Goal: Task Accomplishment & Management: Manage account settings

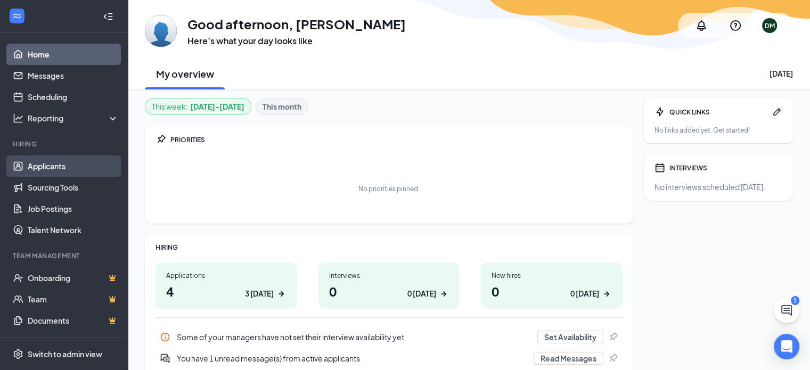
click at [45, 164] on link "Applicants" at bounding box center [73, 165] width 91 height 21
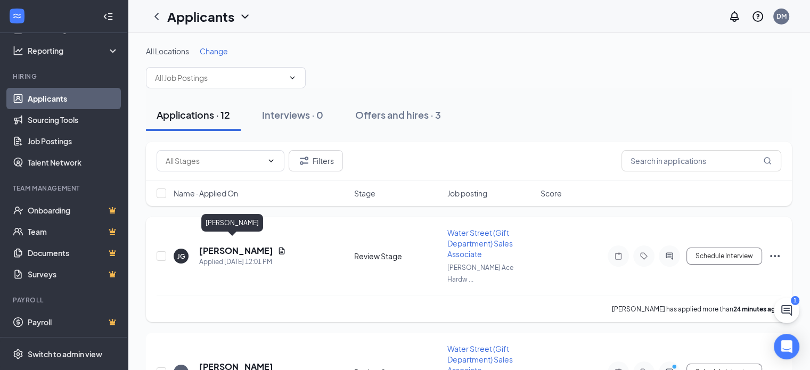
click at [232, 245] on h5 "[PERSON_NAME]" at bounding box center [236, 251] width 74 height 12
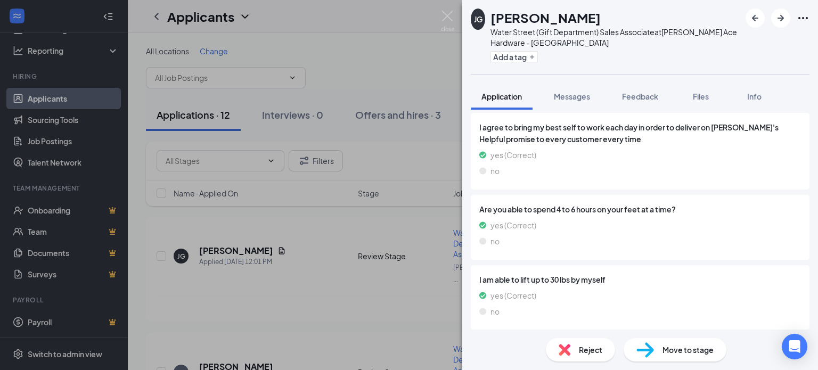
scroll to position [1366, 0]
click at [593, 348] on span "Reject" at bounding box center [590, 350] width 23 height 12
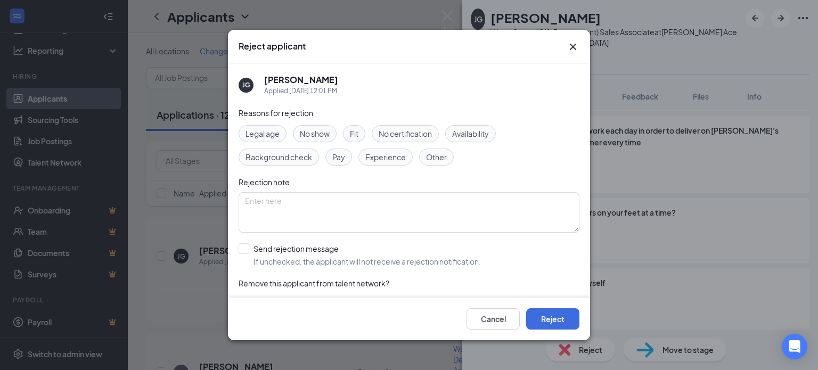
click at [477, 128] on span "Availability" at bounding box center [470, 134] width 37 height 12
click at [245, 249] on input "Send rejection message If unchecked, the applicant will not receive a rejection…" at bounding box center [360, 254] width 242 height 23
checkbox input "true"
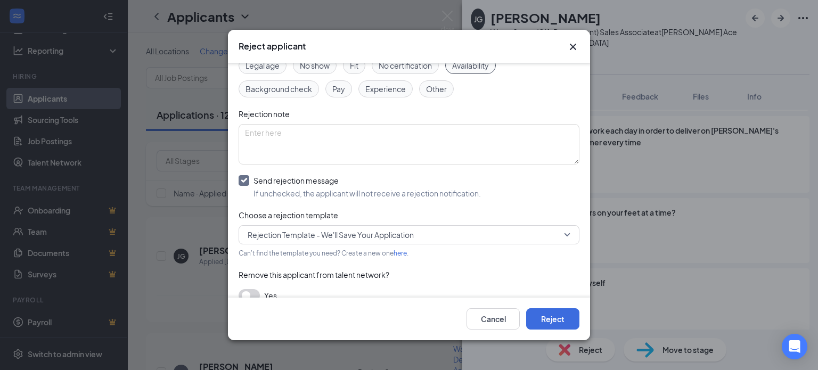
scroll to position [83, 0]
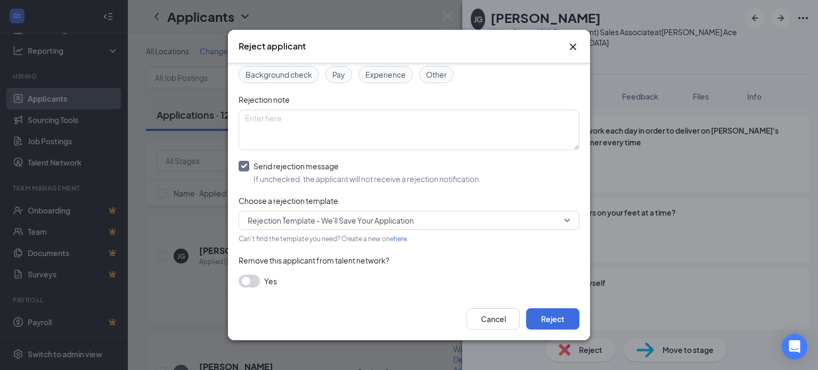
click at [246, 281] on button "button" at bounding box center [249, 281] width 21 height 13
click at [537, 315] on button "Reject" at bounding box center [552, 318] width 53 height 21
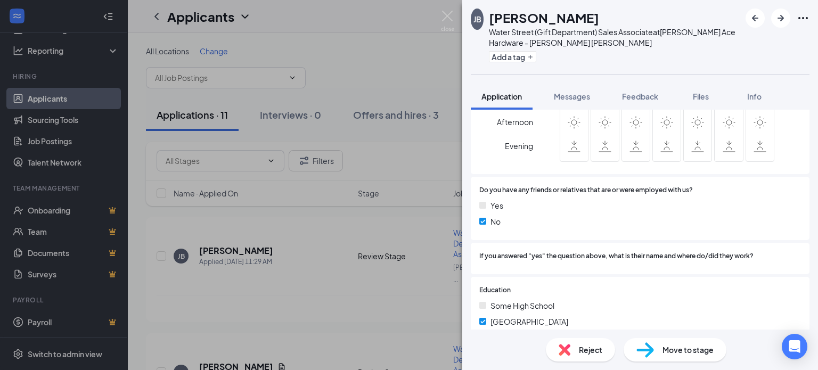
scroll to position [852, 0]
click at [585, 352] on span "Reject" at bounding box center [590, 350] width 23 height 12
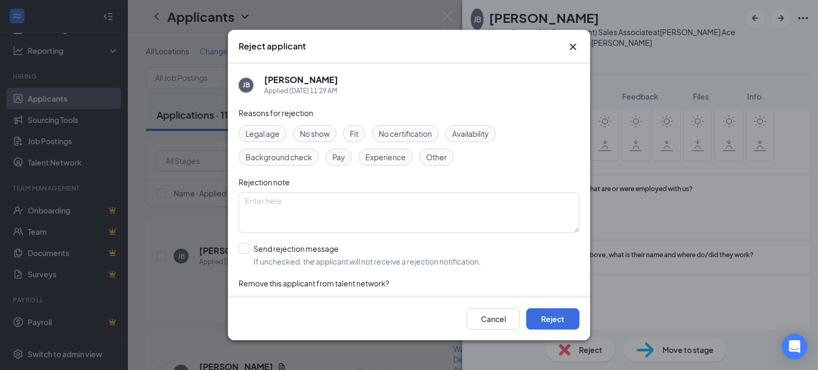
click at [457, 132] on span "Availability" at bounding box center [470, 134] width 37 height 12
click at [354, 129] on span "Fit" at bounding box center [354, 134] width 9 height 12
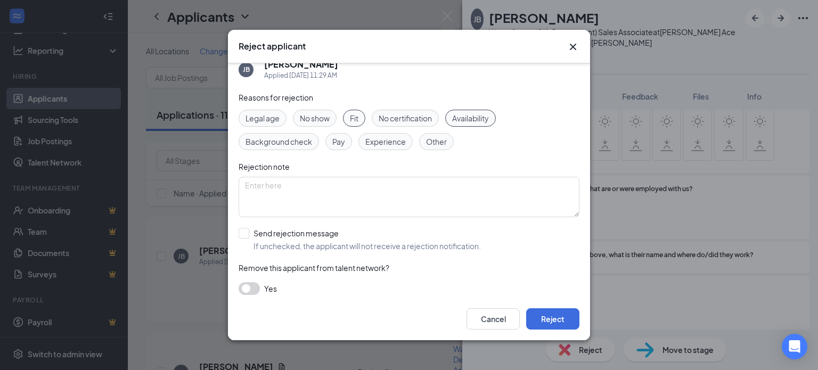
scroll to position [23, 0]
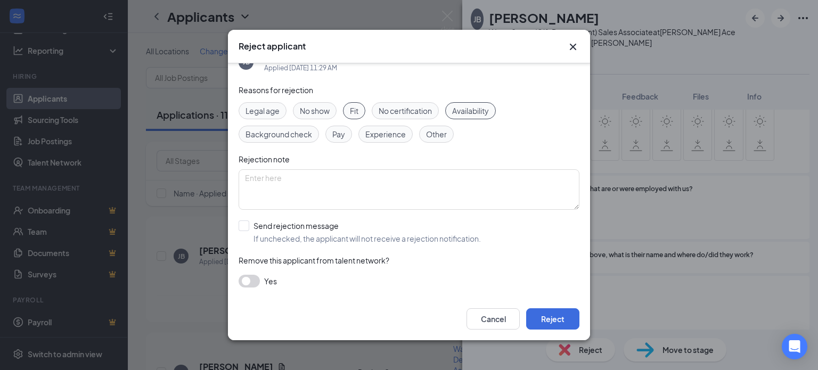
click at [253, 280] on button "button" at bounding box center [249, 281] width 21 height 13
click at [539, 320] on button "Reject" at bounding box center [552, 318] width 53 height 21
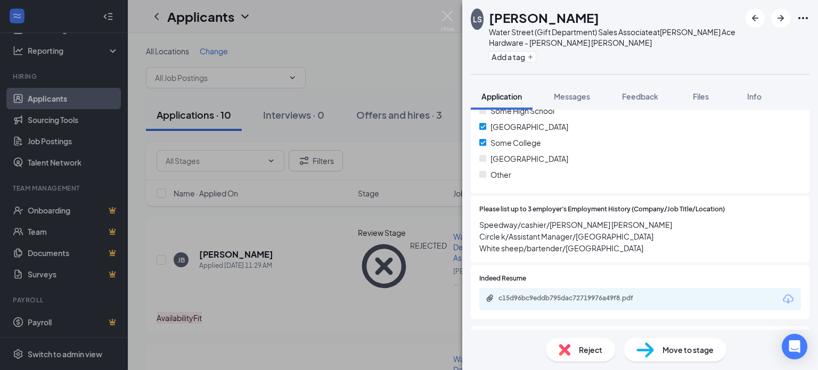
scroll to position [1225, 0]
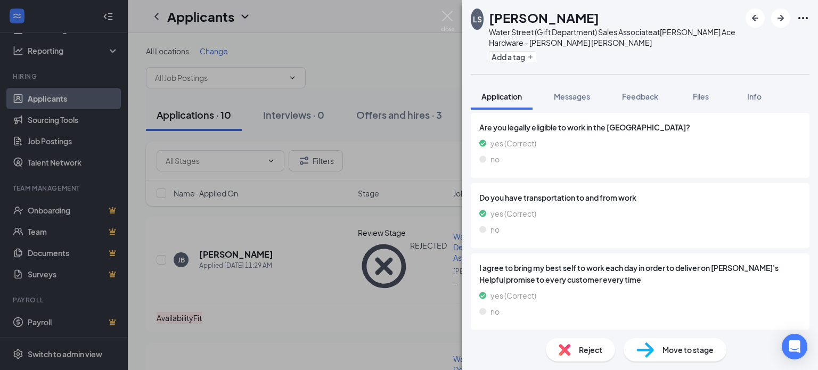
click at [589, 344] on span "Reject" at bounding box center [590, 350] width 23 height 12
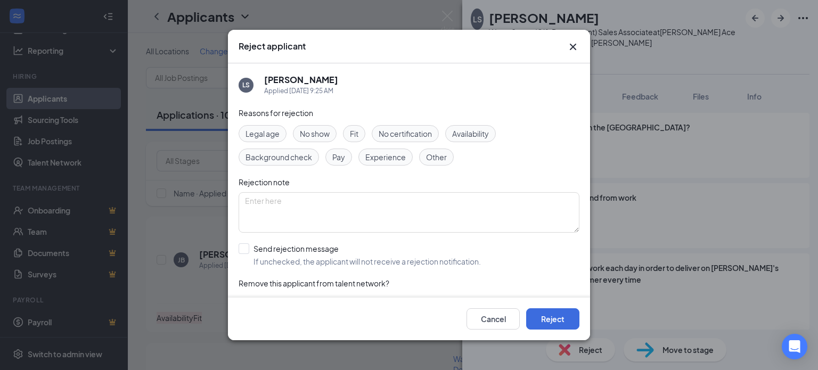
click at [351, 128] on span "Fit" at bounding box center [354, 134] width 9 height 12
click at [243, 247] on input "Send rejection message If unchecked, the applicant will not receive a rejection…" at bounding box center [360, 254] width 242 height 23
checkbox input "true"
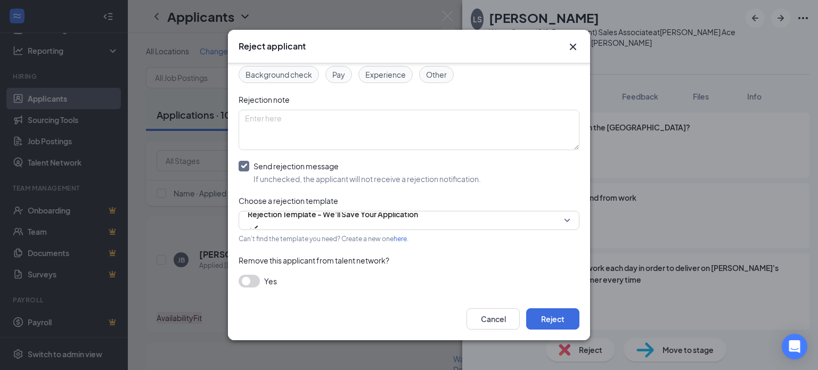
click at [249, 275] on button "button" at bounding box center [249, 281] width 21 height 13
click at [554, 315] on button "Reject" at bounding box center [552, 318] width 53 height 21
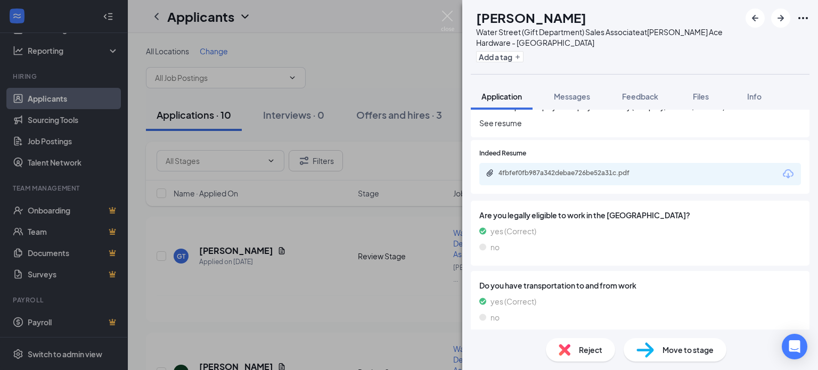
scroll to position [1077, 0]
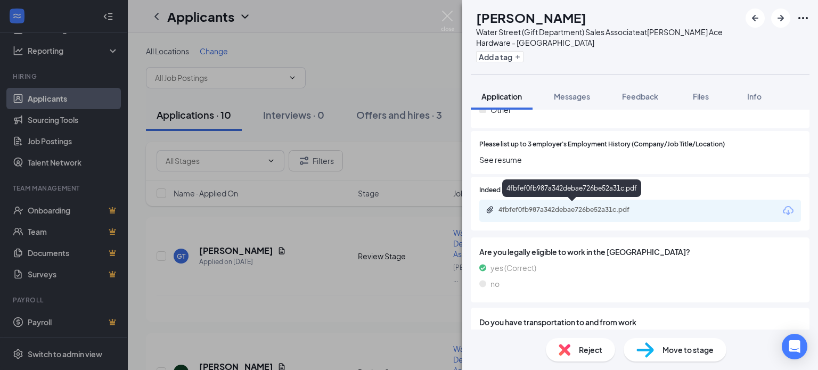
click at [548, 206] on div "4fbfef0fb987a342debae726be52a31c.pdf" at bounding box center [572, 210] width 149 height 9
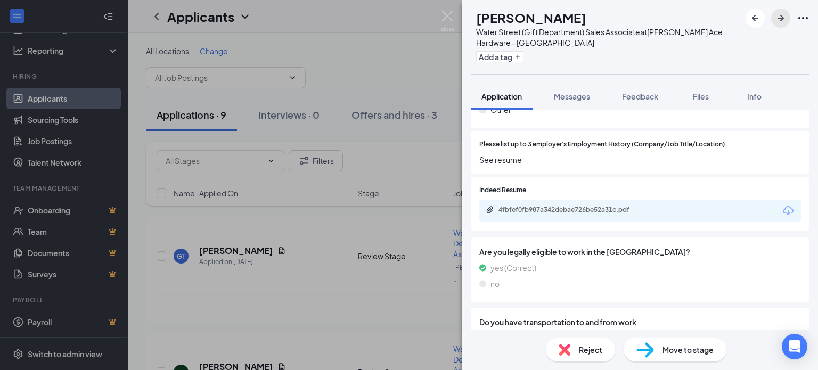
click at [784, 15] on icon "ArrowRight" at bounding box center [780, 18] width 13 height 13
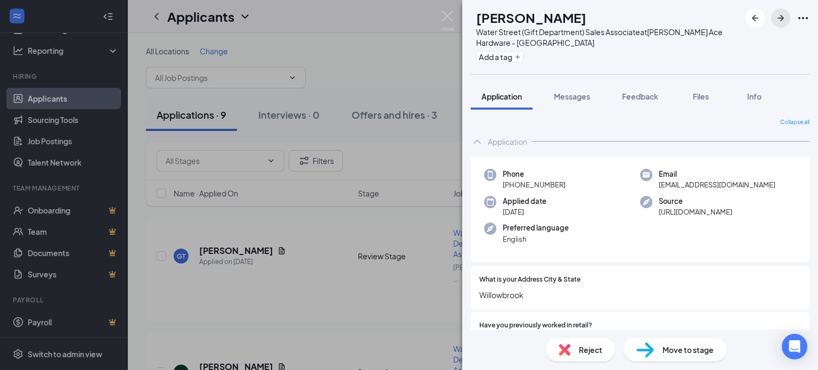
click at [784, 15] on icon "ArrowRight" at bounding box center [780, 18] width 13 height 13
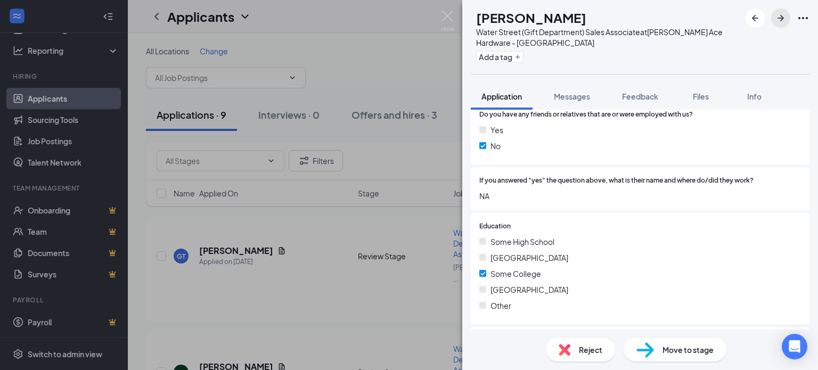
scroll to position [1065, 0]
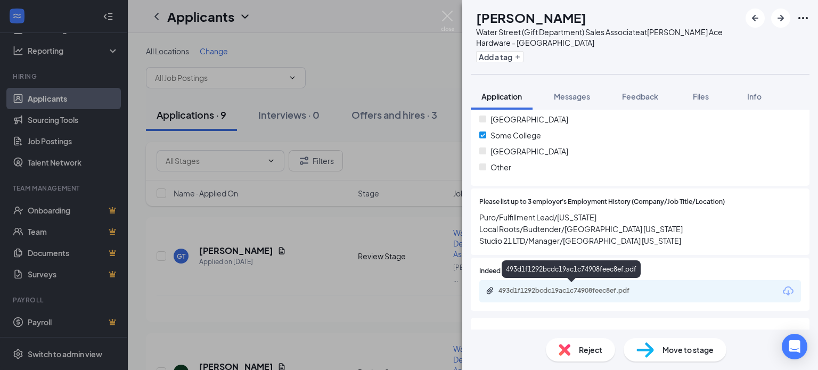
click at [607, 286] on div "493d1f1292bcdc19ac1c74908feec8ef.pdf" at bounding box center [572, 290] width 149 height 9
click at [777, 20] on icon "ArrowRight" at bounding box center [780, 18] width 13 height 13
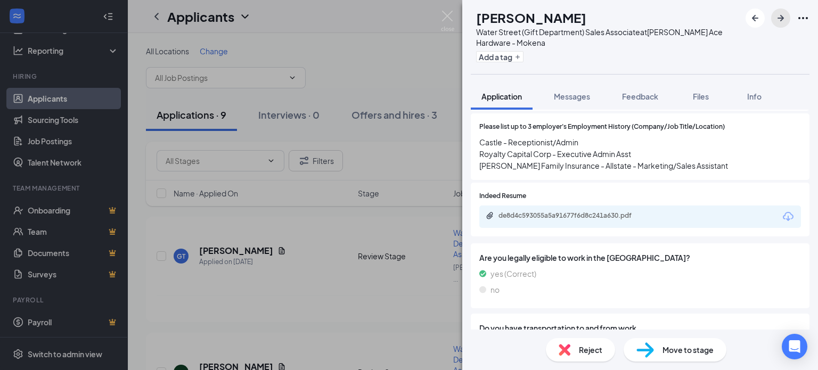
scroll to position [1118, 0]
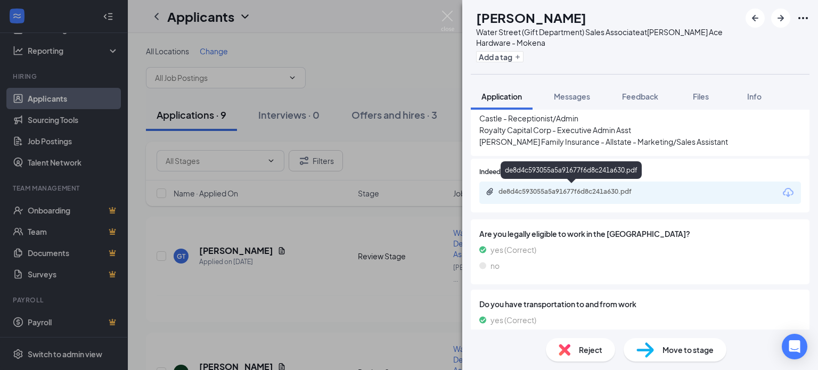
click at [577, 189] on div "de8d4c593055a5a91677f6d8c241a630.pdf" at bounding box center [572, 191] width 149 height 9
click at [784, 14] on icon "ArrowRight" at bounding box center [780, 18] width 13 height 13
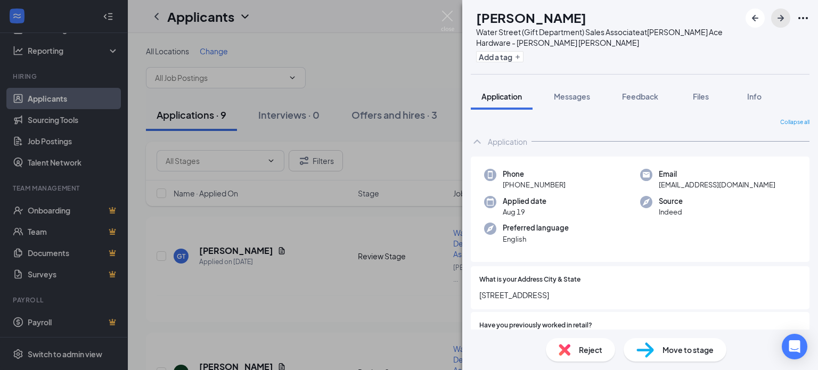
click at [782, 12] on icon "ArrowRight" at bounding box center [780, 18] width 13 height 13
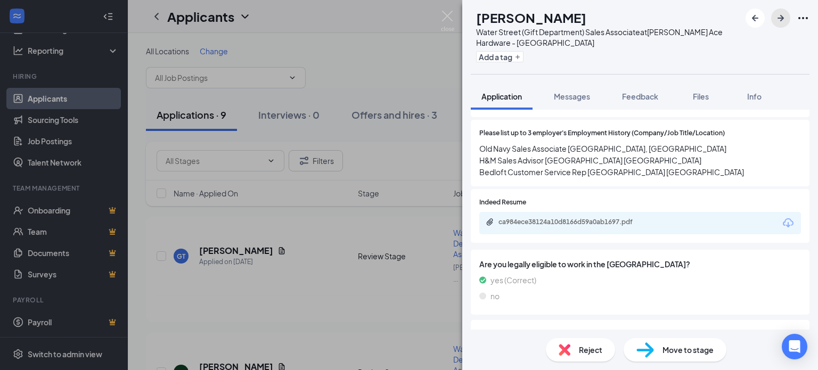
scroll to position [1118, 0]
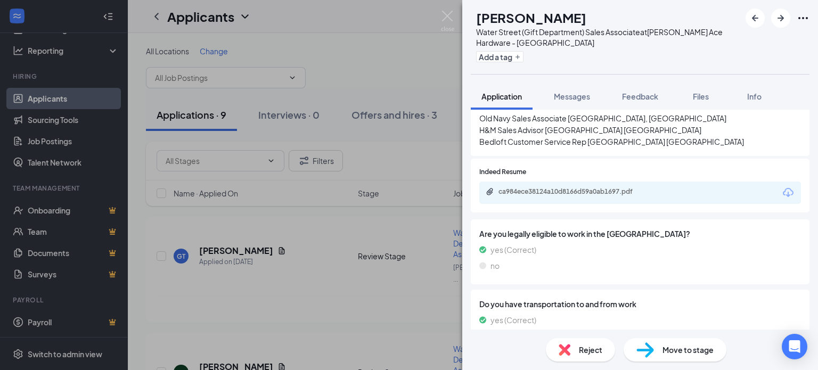
click at [587, 187] on div "ca984ece38124a10d8166d59a0ab1697.pdf" at bounding box center [640, 193] width 322 height 22
click at [587, 189] on div "ca984ece38124a10d8166d59a0ab1697.pdf" at bounding box center [572, 191] width 149 height 9
click at [785, 19] on icon "ArrowRight" at bounding box center [780, 18] width 13 height 13
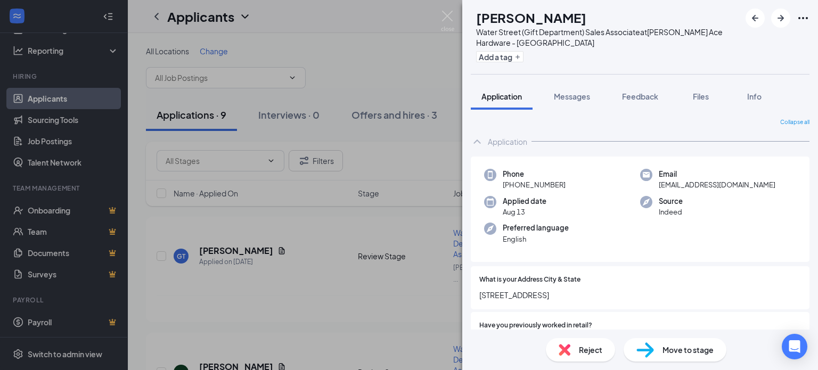
click at [576, 348] on div "Reject" at bounding box center [580, 349] width 69 height 23
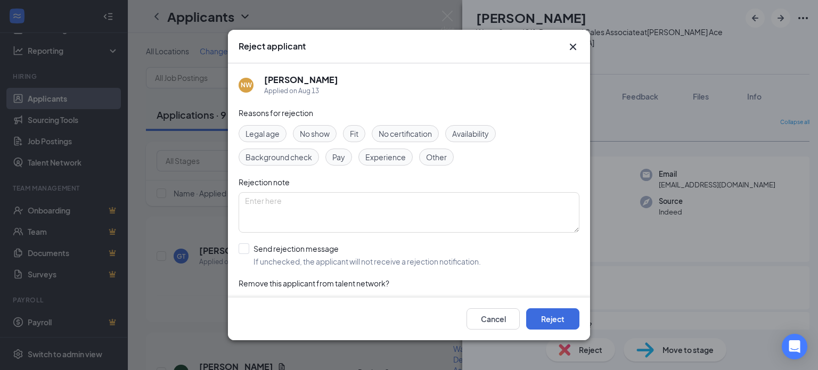
click at [305, 132] on span "No show" at bounding box center [315, 134] width 30 height 12
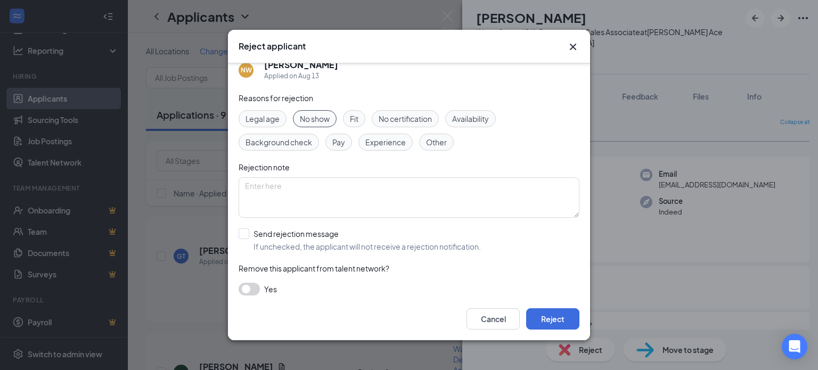
scroll to position [23, 0]
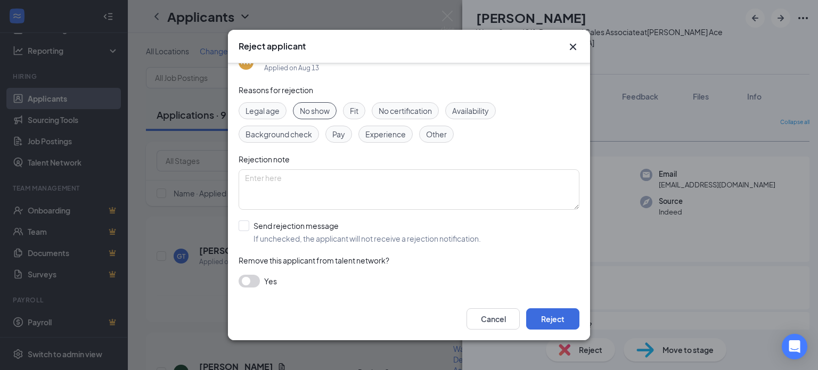
click at [253, 279] on button "button" at bounding box center [249, 281] width 21 height 13
click at [544, 323] on button "Reject" at bounding box center [552, 318] width 53 height 21
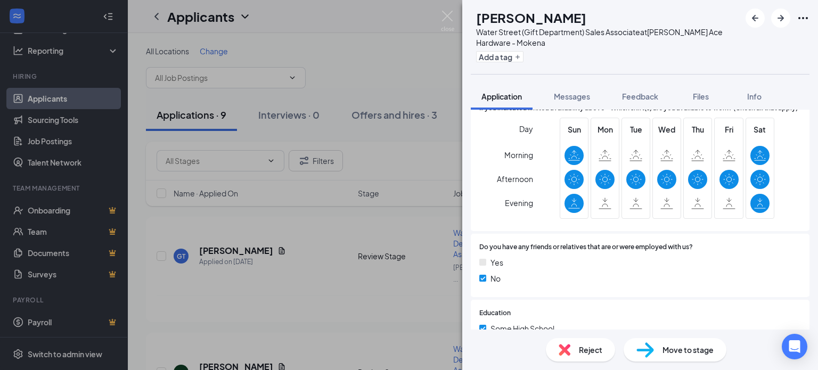
scroll to position [905, 0]
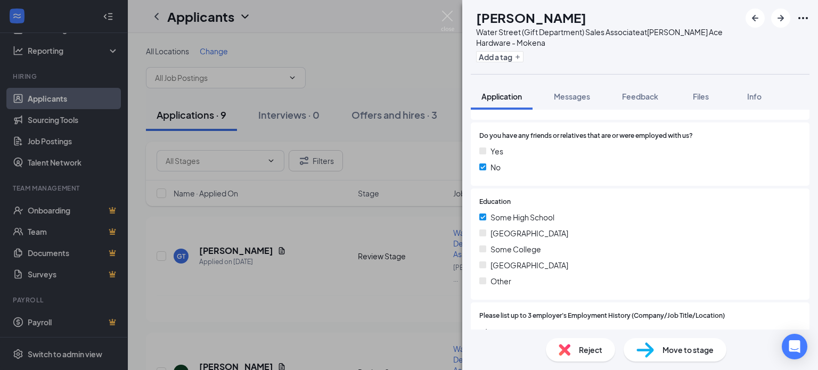
click at [581, 353] on span "Reject" at bounding box center [590, 350] width 23 height 12
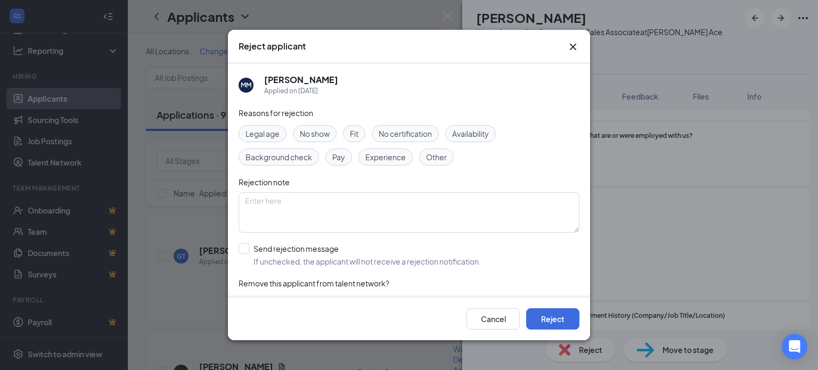
click at [313, 130] on span "No show" at bounding box center [315, 134] width 30 height 12
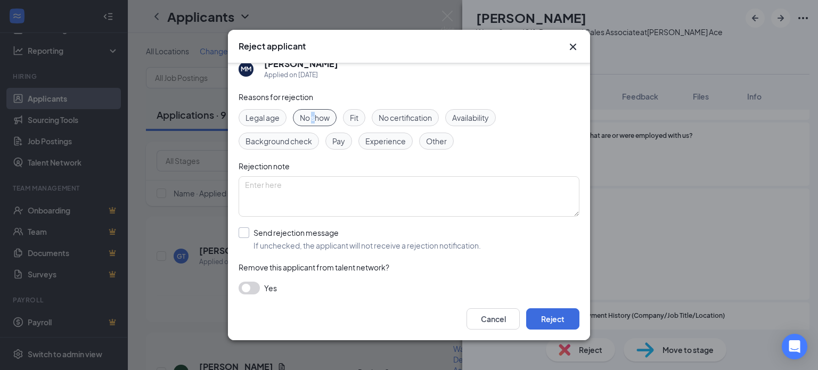
scroll to position [23, 0]
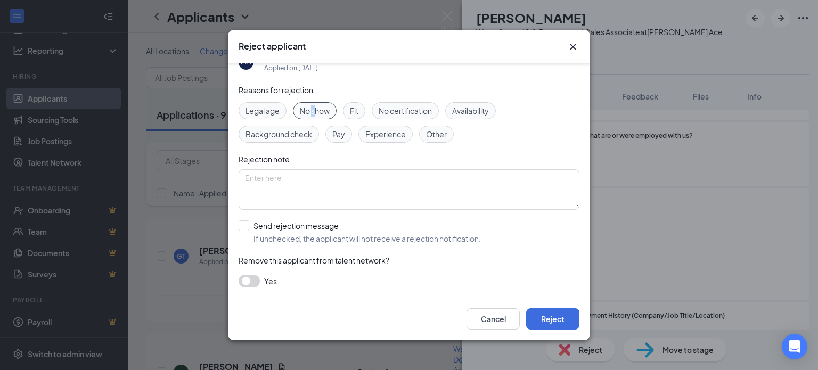
click at [253, 281] on button "button" at bounding box center [249, 281] width 21 height 13
click at [545, 315] on button "Reject" at bounding box center [552, 318] width 53 height 21
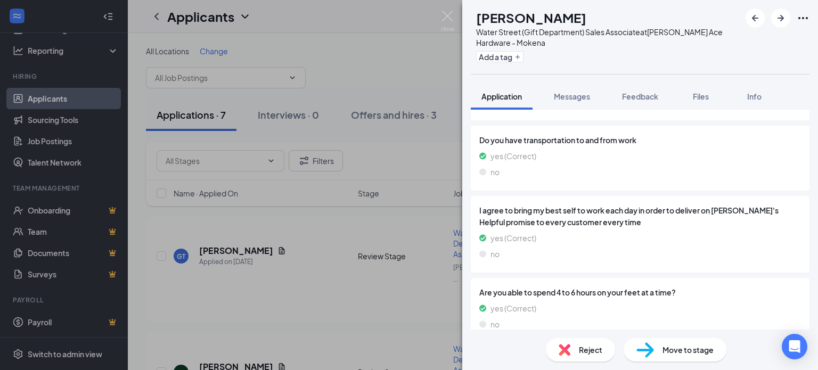
scroll to position [1395, 0]
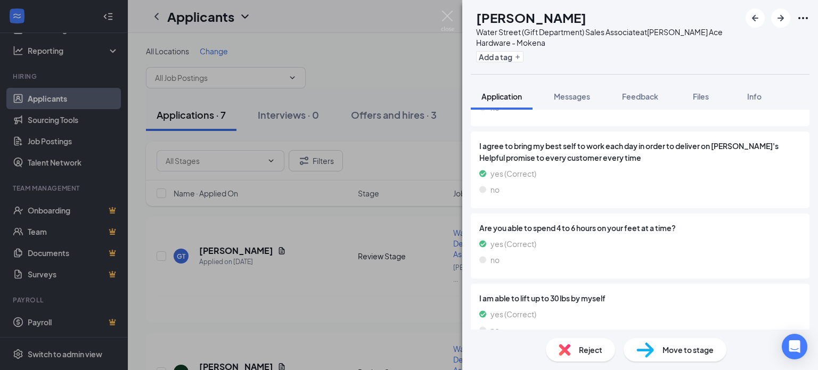
click at [595, 346] on span "Reject" at bounding box center [590, 350] width 23 height 12
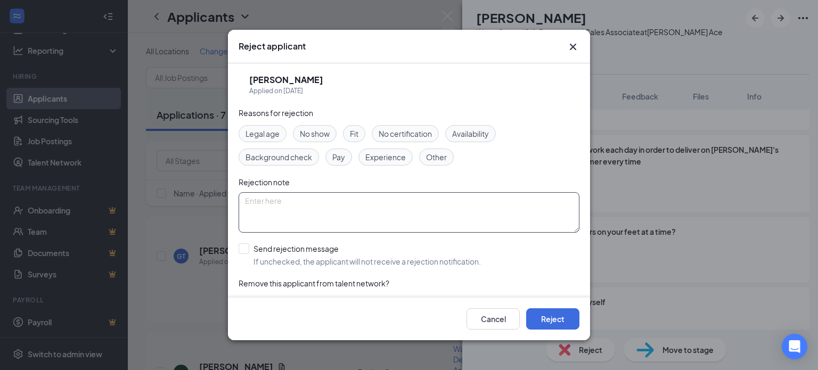
click at [290, 201] on textarea at bounding box center [409, 212] width 341 height 40
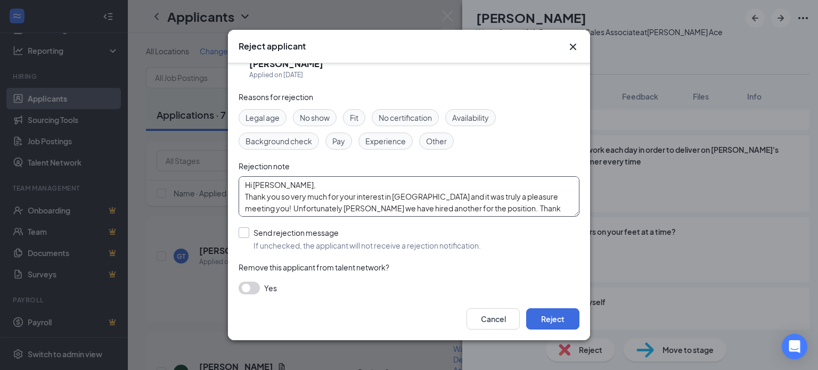
scroll to position [23, 0]
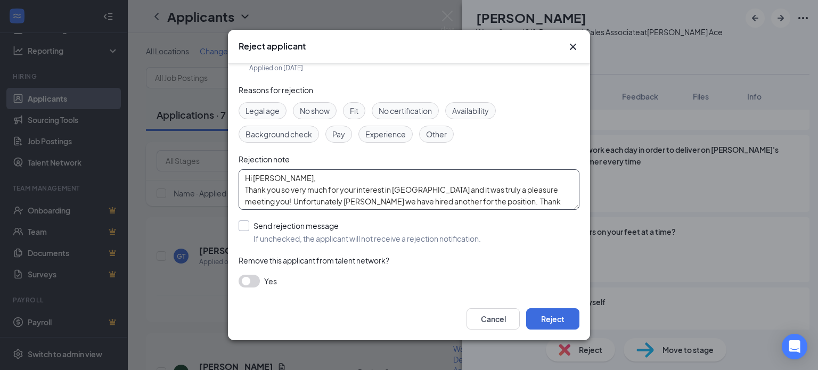
type textarea "Hi [PERSON_NAME], Thank you so very much for your interest in [GEOGRAPHIC_DATA]…"
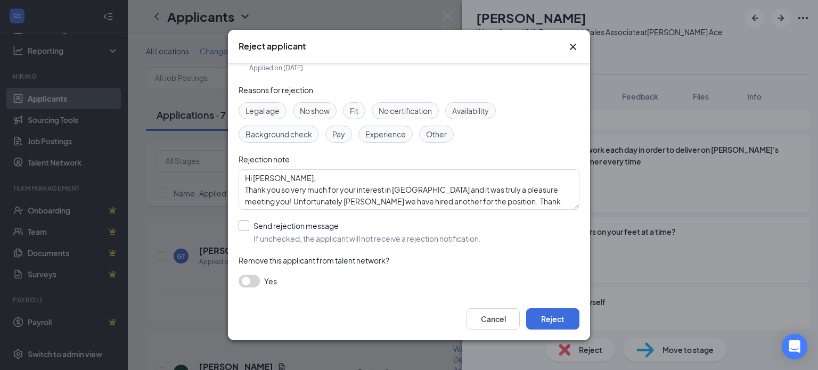
click at [244, 223] on input "Send rejection message If unchecked, the applicant will not receive a rejection…" at bounding box center [360, 231] width 242 height 23
click at [240, 225] on input "Send rejection message If unchecked, the applicant will not receive a rejection…" at bounding box center [360, 231] width 242 height 23
checkbox input "false"
click at [256, 280] on button "button" at bounding box center [249, 281] width 21 height 13
click at [549, 318] on button "Reject" at bounding box center [552, 318] width 53 height 21
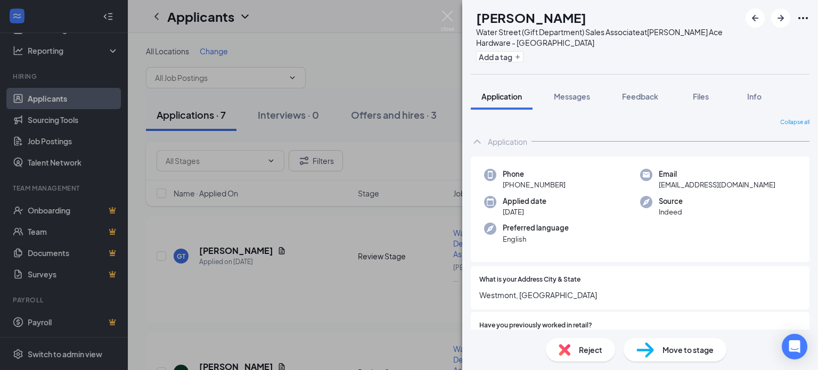
click at [30, 100] on div "GT [PERSON_NAME][GEOGRAPHIC_DATA] (Gift Department) Sales Associate at [PERSON_…" at bounding box center [409, 185] width 818 height 370
